Goal: Information Seeking & Learning: Learn about a topic

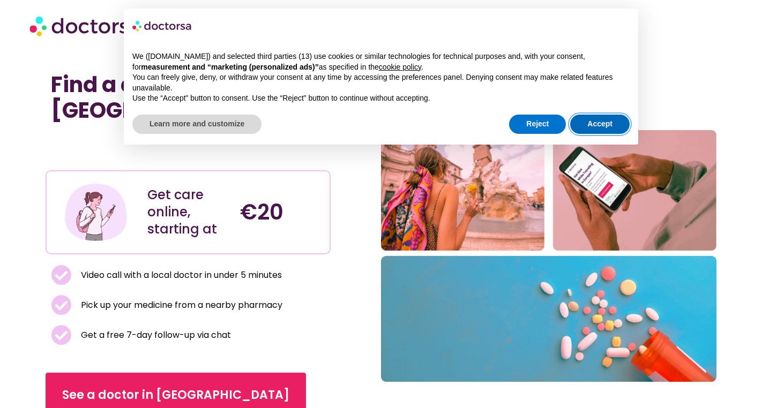
click at [588, 124] on button "Accept" at bounding box center [599, 124] width 59 height 19
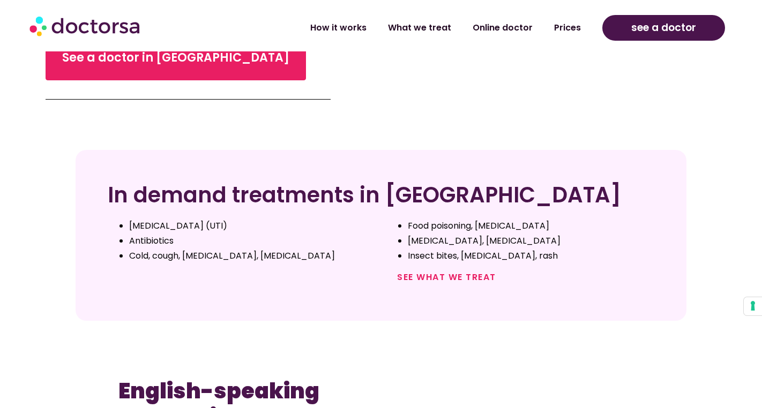
scroll to position [348, 0]
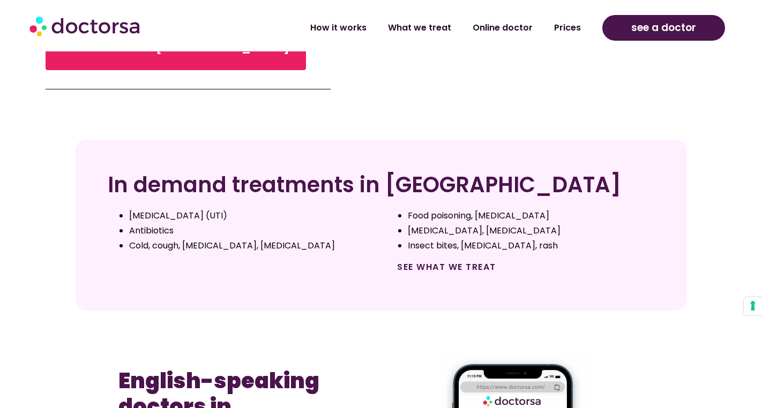
click at [455, 264] on link "See what we treat" at bounding box center [446, 267] width 99 height 12
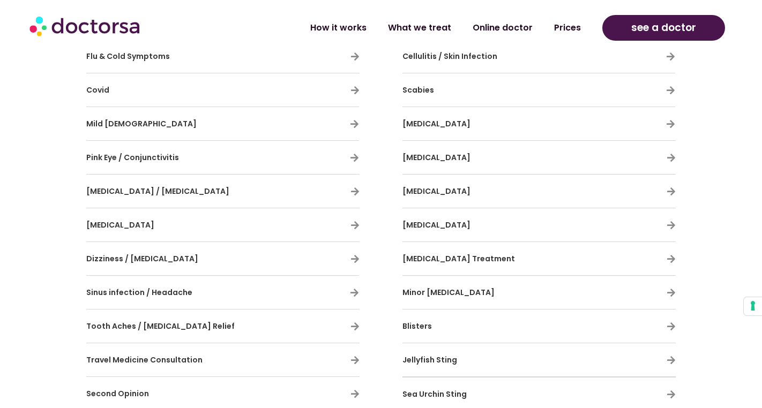
scroll to position [861, 0]
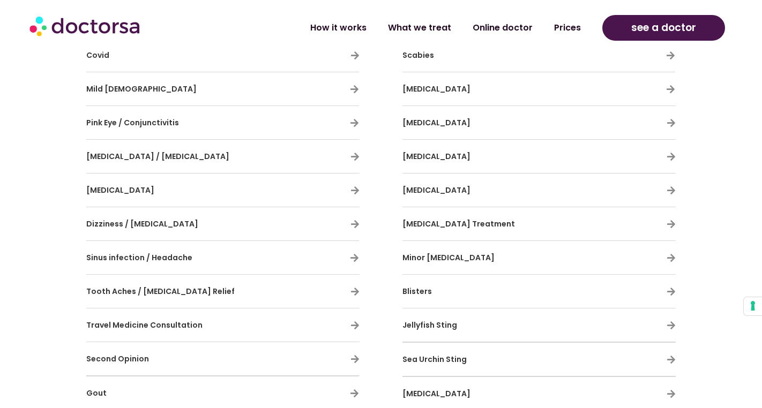
click at [221, 289] on h3 "Tooth Aches / [MEDICAL_DATA] Relief" at bounding box center [191, 291] width 210 height 22
click at [191, 290] on span "Tooth Aches / Dental Pain Relief" at bounding box center [160, 291] width 148 height 11
click at [351, 288] on icon at bounding box center [354, 291] width 9 height 9
click at [352, 289] on icon at bounding box center [354, 291] width 9 height 9
click at [354, 291] on icon at bounding box center [354, 291] width 9 height 9
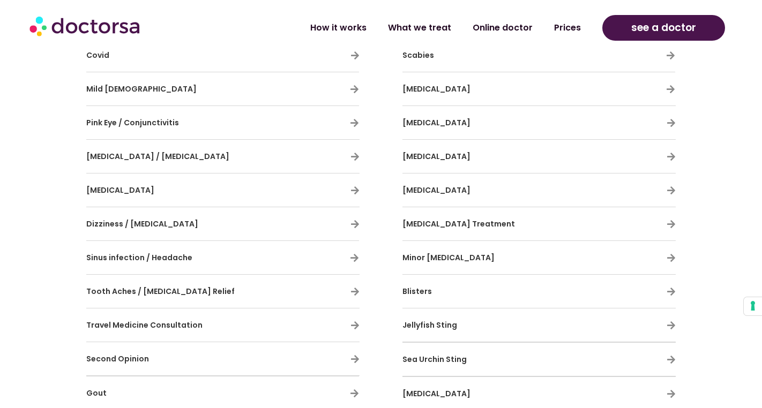
click at [134, 295] on span "Tooth Aches / Dental Pain Relief" at bounding box center [160, 291] width 148 height 11
click at [116, 293] on span "Tooth Aches / Dental Pain Relief" at bounding box center [160, 291] width 148 height 11
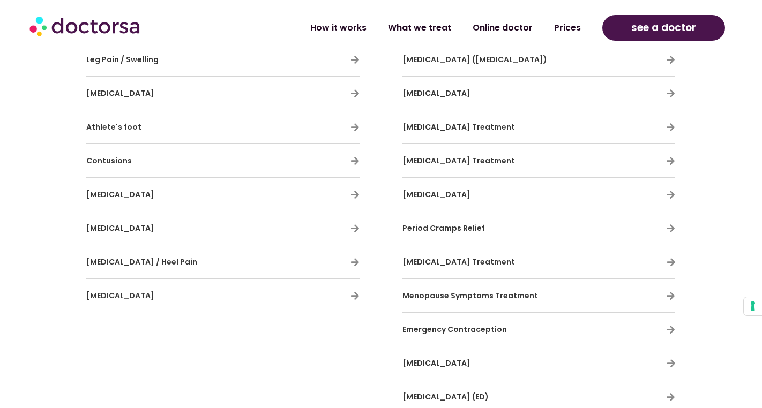
scroll to position [2296, 0]
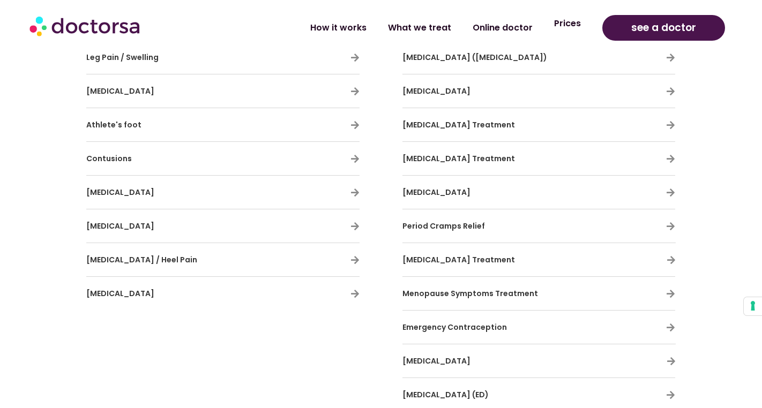
click at [574, 26] on link "Prices" at bounding box center [567, 23] width 48 height 25
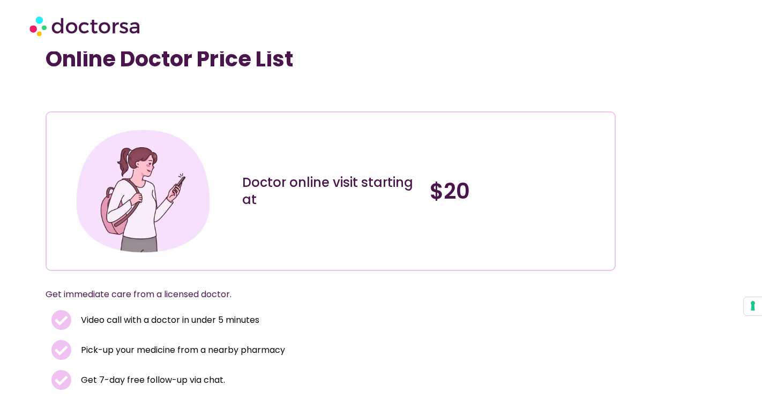
scroll to position [131, 0]
